Goal: Navigation & Orientation: Find specific page/section

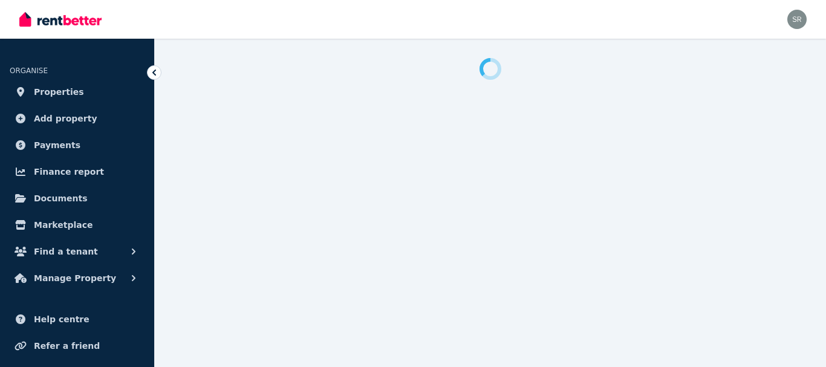
click at [535, 12] on div at bounding box center [392, 19] width 746 height 39
